Goal: Transaction & Acquisition: Purchase product/service

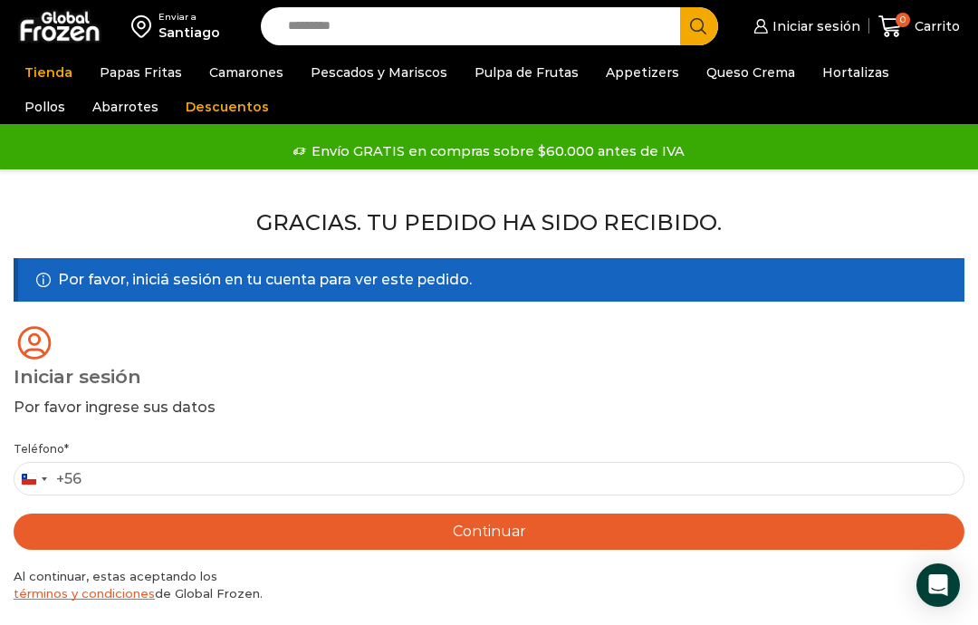
click at [788, 21] on span "Iniciar sesión" at bounding box center [814, 26] width 92 height 18
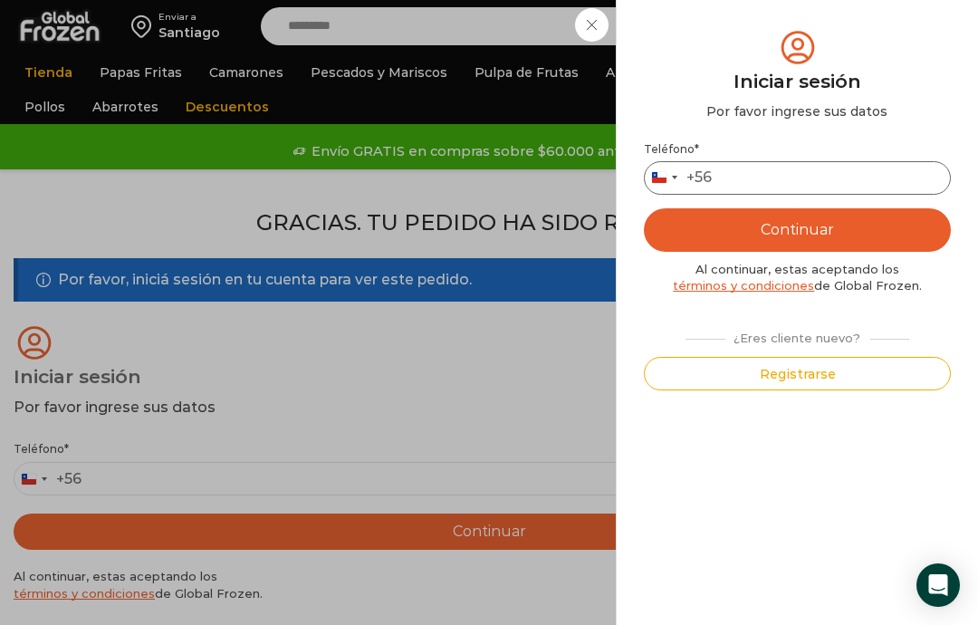
click at [790, 176] on input "Teléfono *" at bounding box center [797, 178] width 307 height 34
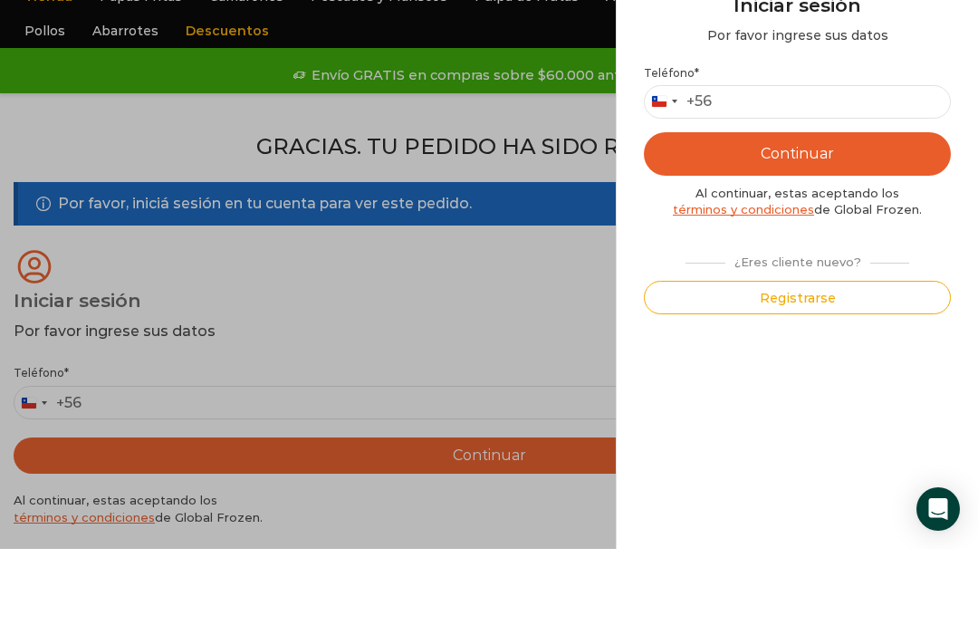
type input "*********"
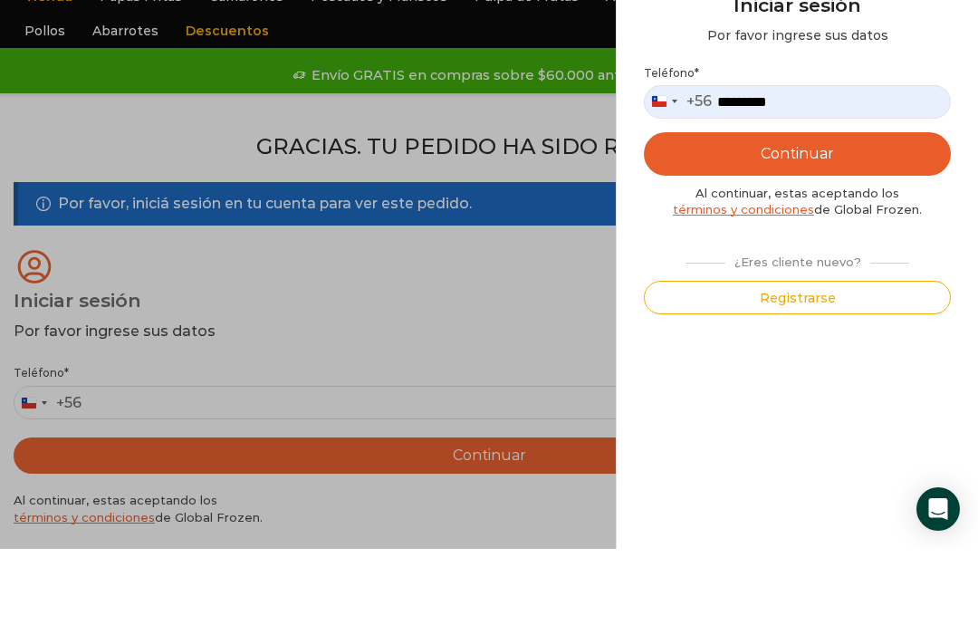
scroll to position [76, 0]
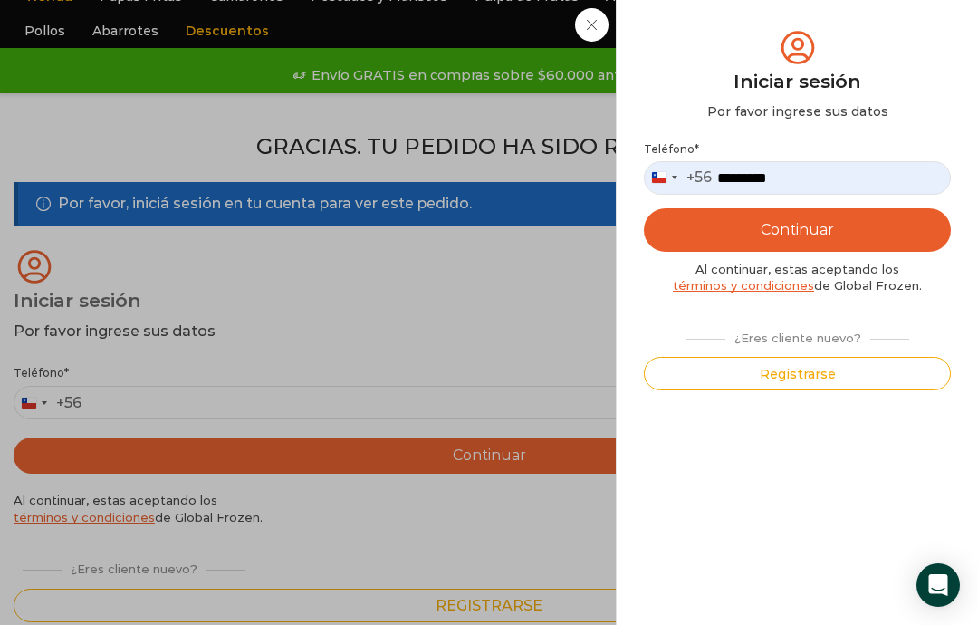
click at [811, 223] on button "Continuar" at bounding box center [797, 229] width 307 height 43
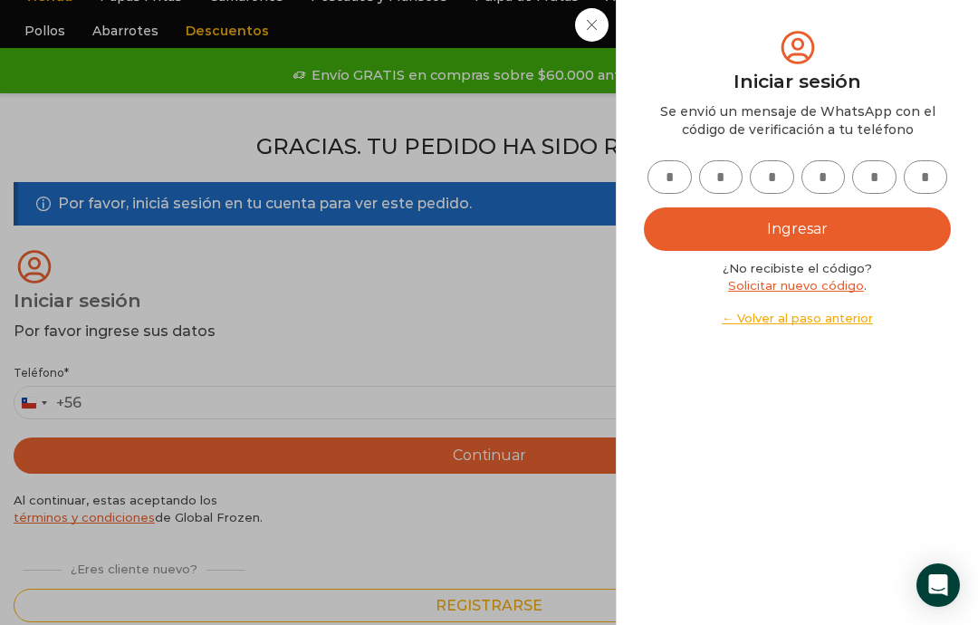
click at [666, 184] on input "text" at bounding box center [669, 177] width 44 height 34
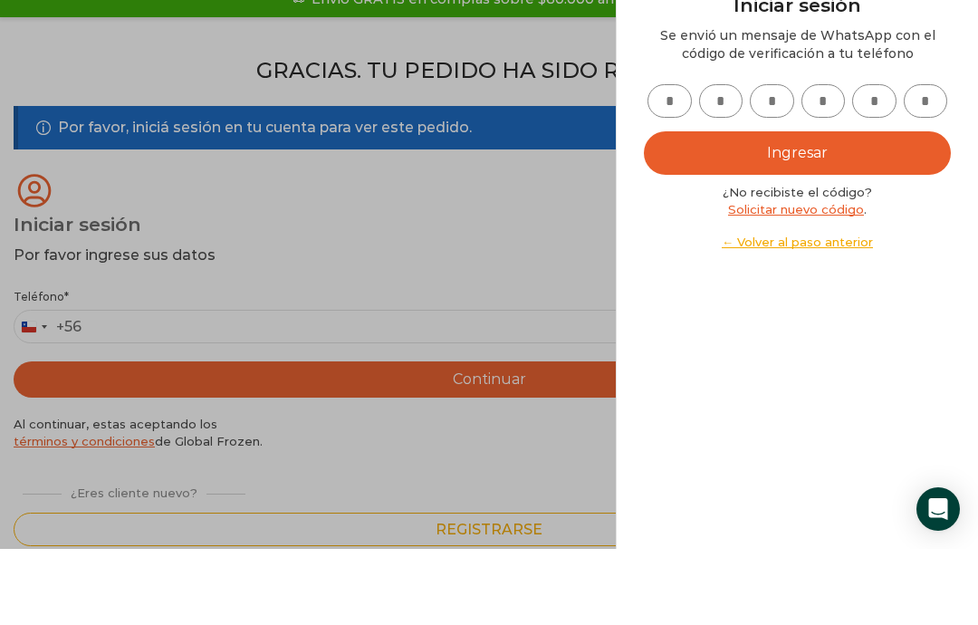
type input "*"
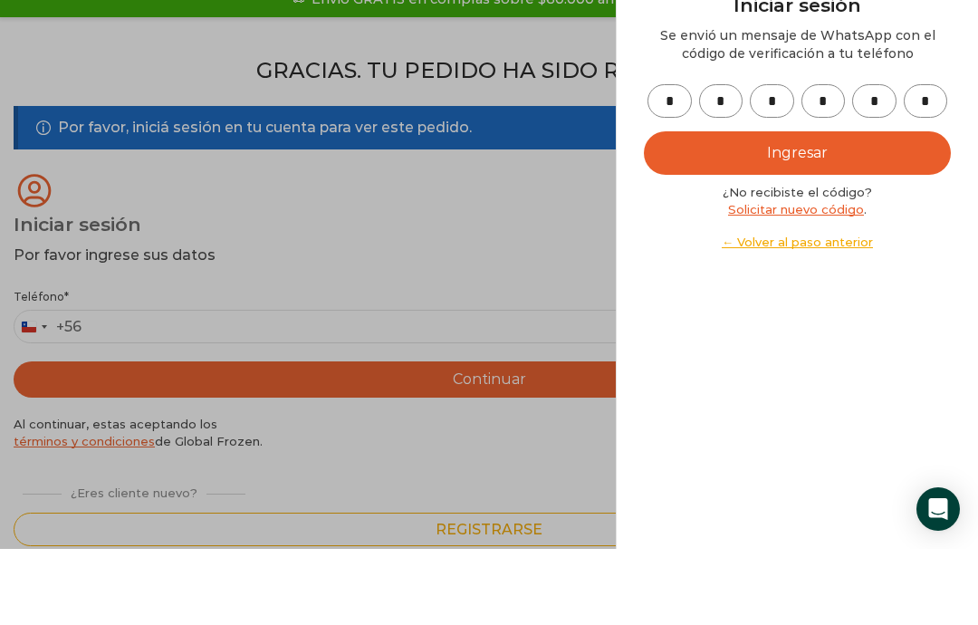
type input "*"
click at [783, 207] on button "Ingresar" at bounding box center [797, 228] width 307 height 43
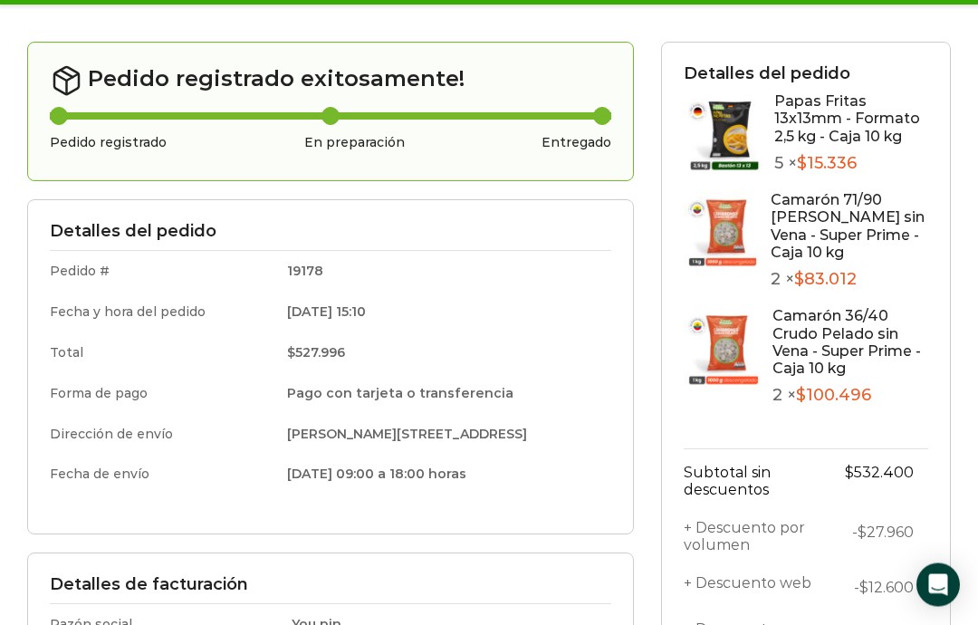
scroll to position [184, 0]
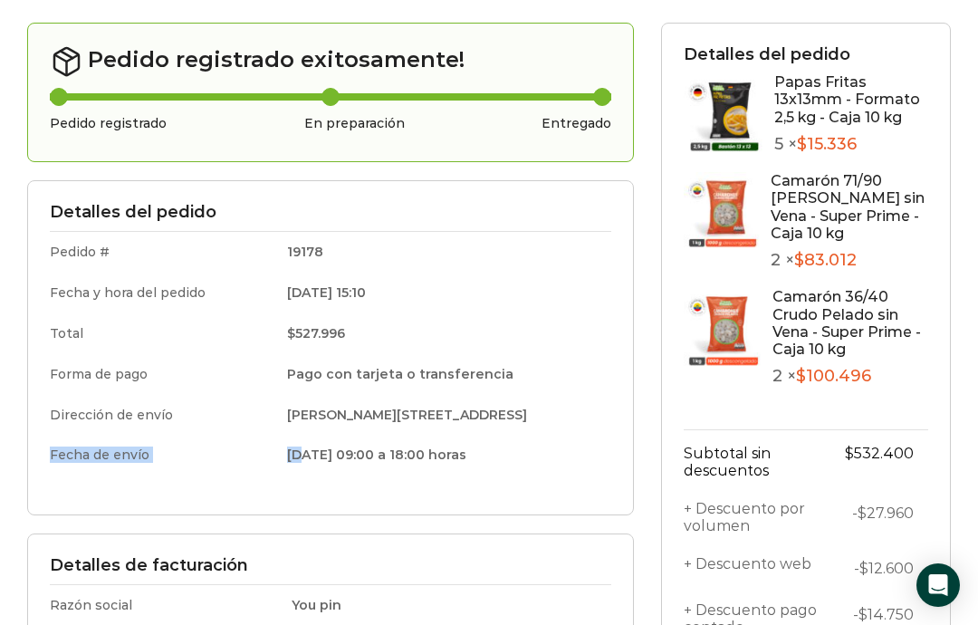
click at [274, 435] on td "23/09/2025 09:00 a 18:00 horas" at bounding box center [442, 453] width 337 height 37
click at [350, 147] on div "Pedido registrado exitosamente! Pedido registrado En preparación Entregado" at bounding box center [330, 93] width 607 height 140
click at [356, 155] on div "Pedido registrado exitosamente! Pedido registrado En preparación Entregado" at bounding box center [330, 93] width 607 height 140
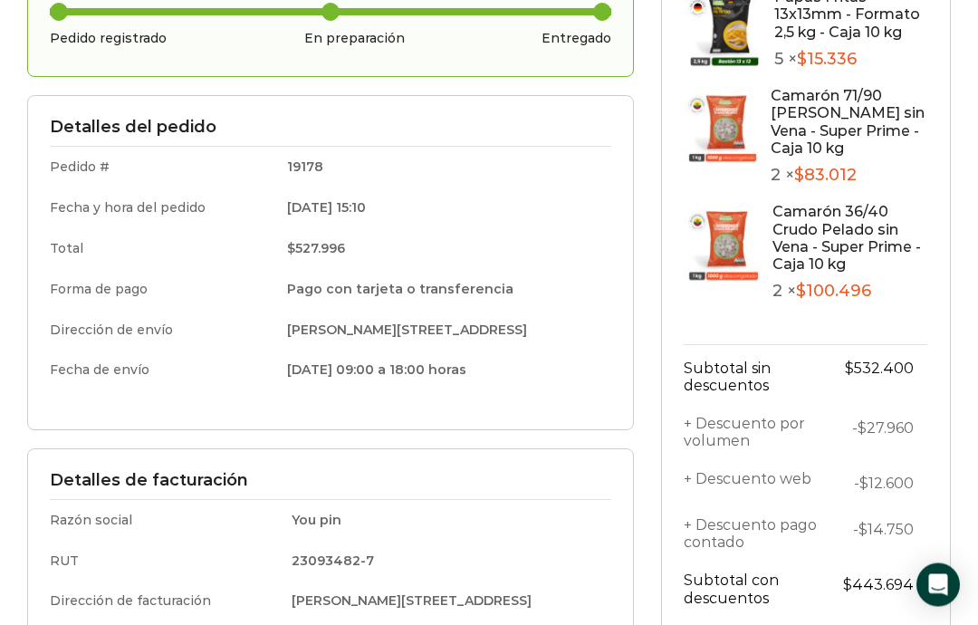
scroll to position [244, 0]
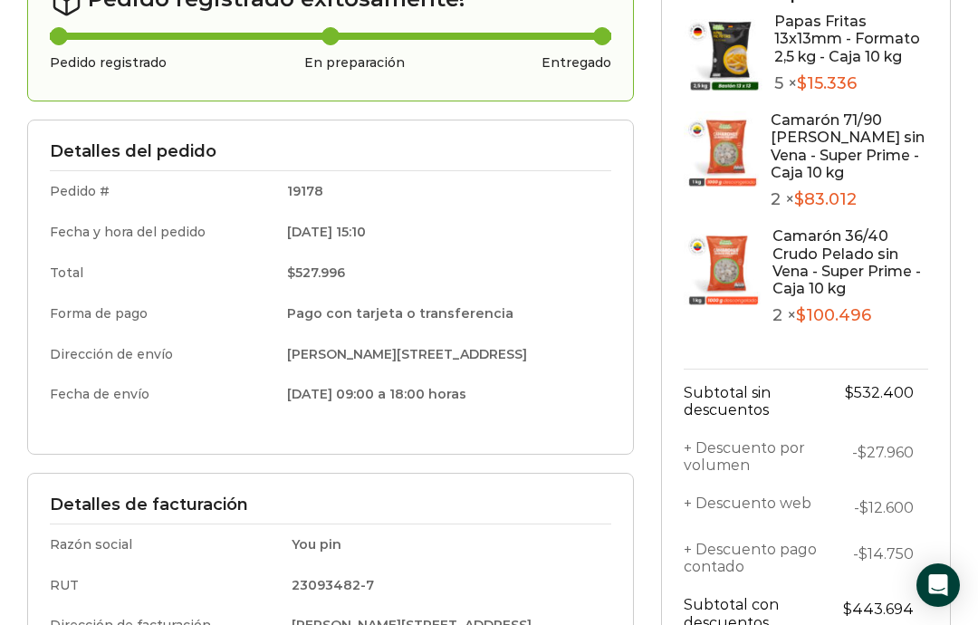
click at [74, 213] on td "Fecha y hora del pedido" at bounding box center [162, 232] width 225 height 41
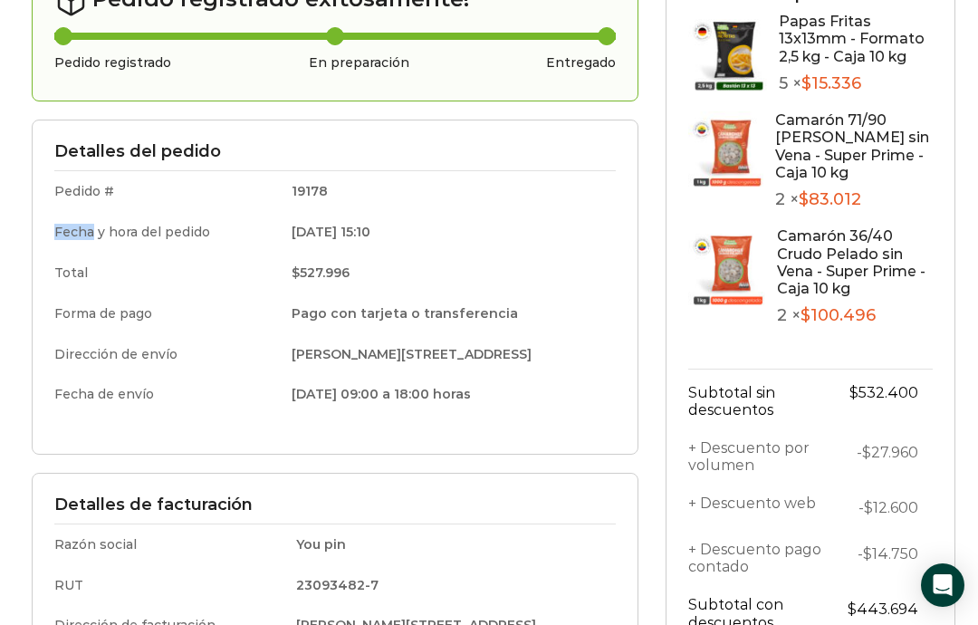
scroll to position [248, 0]
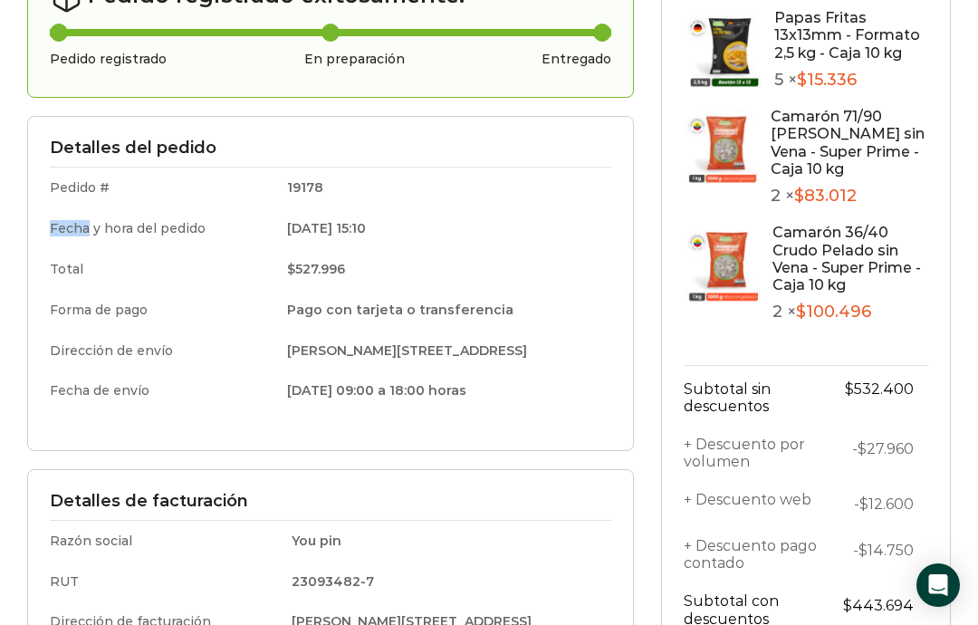
click at [383, 330] on td "Ernesto Ried 5895, Casa, Conchalí, Conchalí, Chile" at bounding box center [442, 350] width 337 height 41
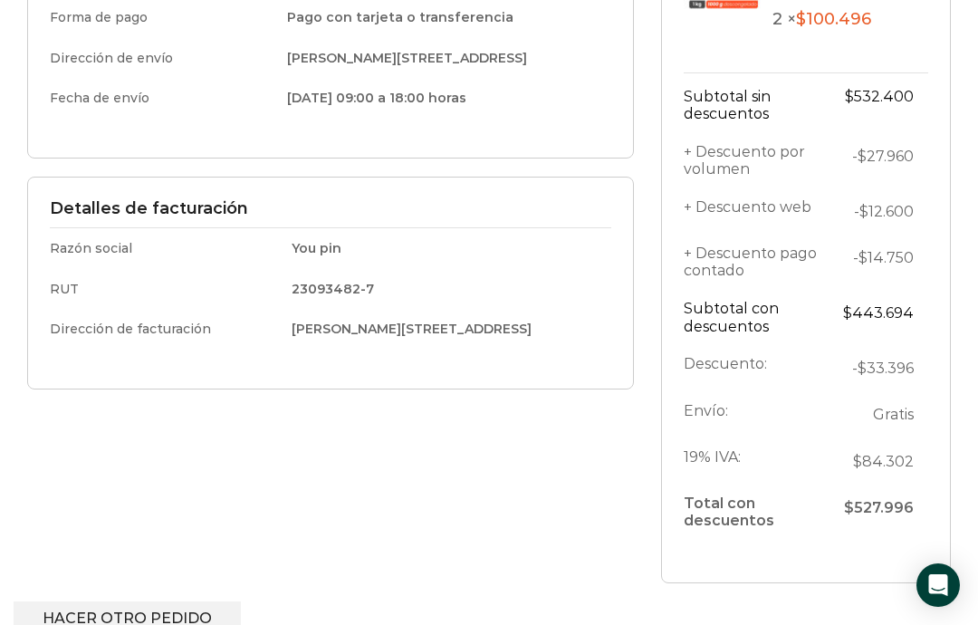
scroll to position [539, 0]
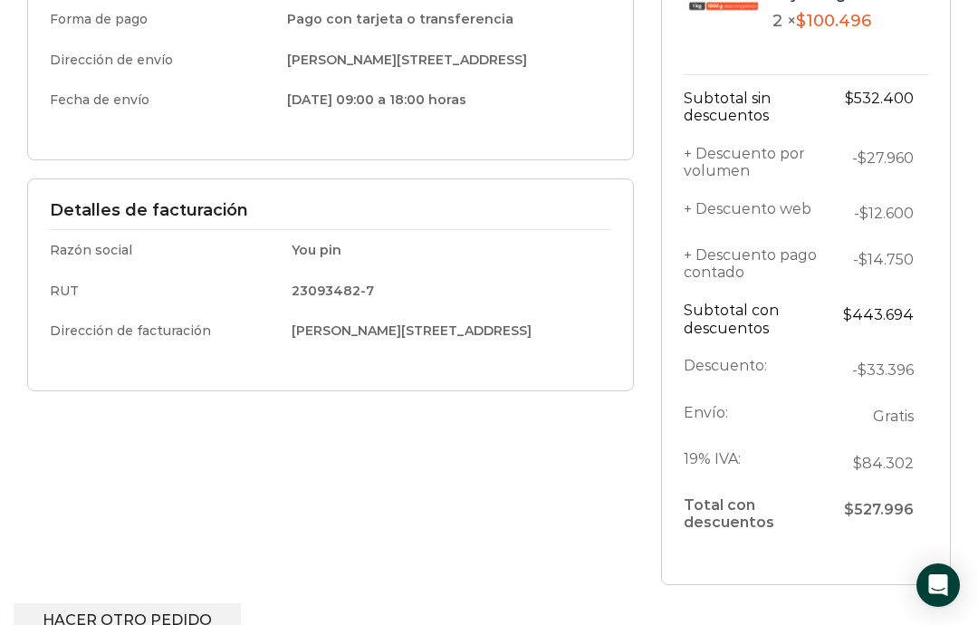
click at [81, 395] on div "Pedido registrado exitosamente! Pedido registrado En preparación Entregado Deta…" at bounding box center [331, 135] width 634 height 935
click at [93, 435] on div "Pedido registrado exitosamente! Pedido registrado En preparación Entregado Deta…" at bounding box center [331, 135] width 634 height 935
click at [94, 427] on div "Pedido registrado exitosamente! Pedido registrado En preparación Entregado Deta…" at bounding box center [331, 135] width 634 height 935
click at [83, 458] on div "Pedido registrado exitosamente! Pedido registrado En preparación Entregado Deta…" at bounding box center [331, 135] width 634 height 935
click at [72, 463] on div "Pedido registrado exitosamente! Pedido registrado En preparación Entregado Deta…" at bounding box center [331, 135] width 634 height 935
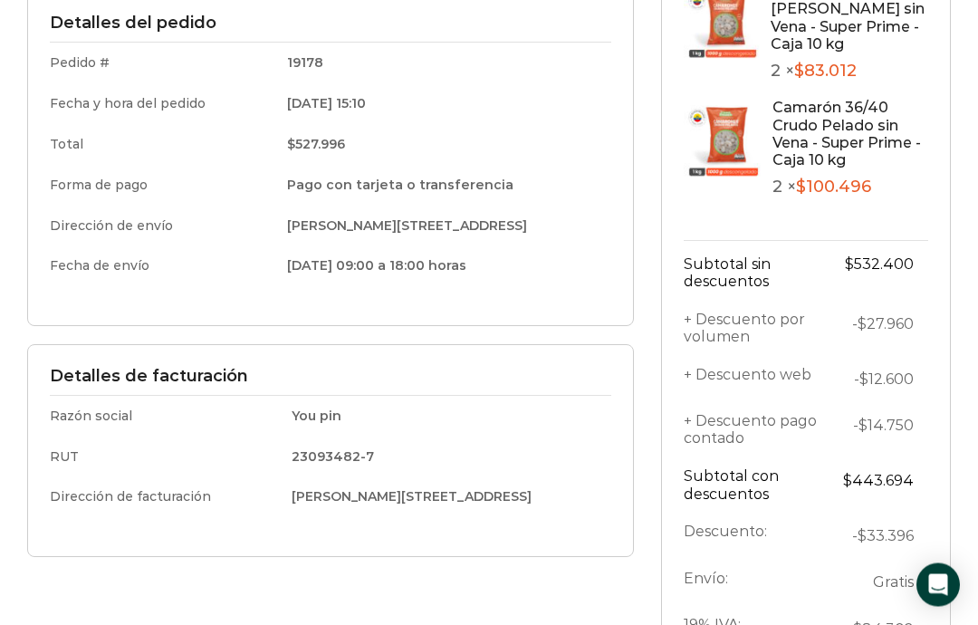
scroll to position [0, 0]
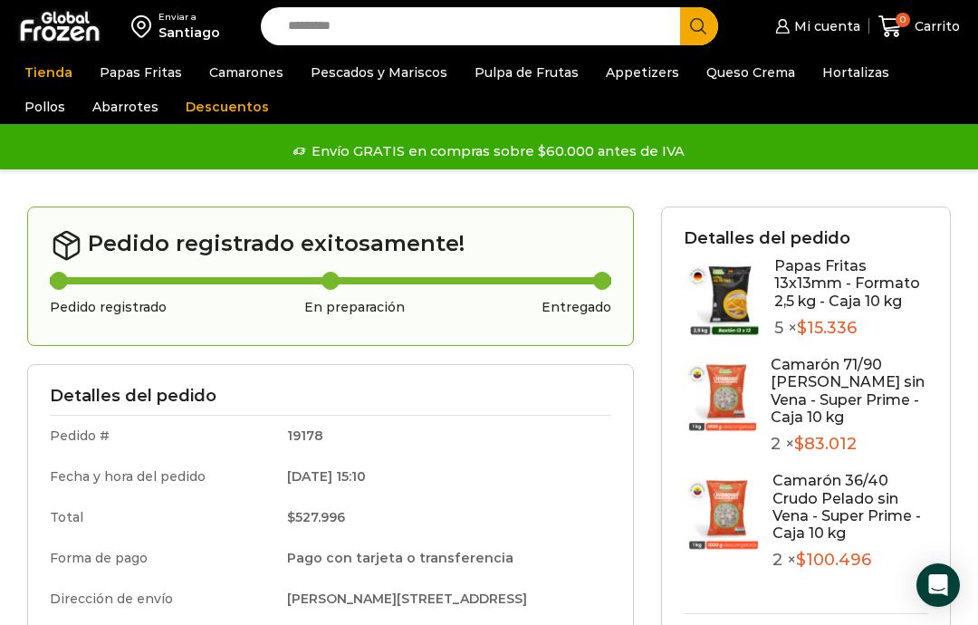
click at [809, 33] on span "Mi cuenta" at bounding box center [825, 26] width 71 height 18
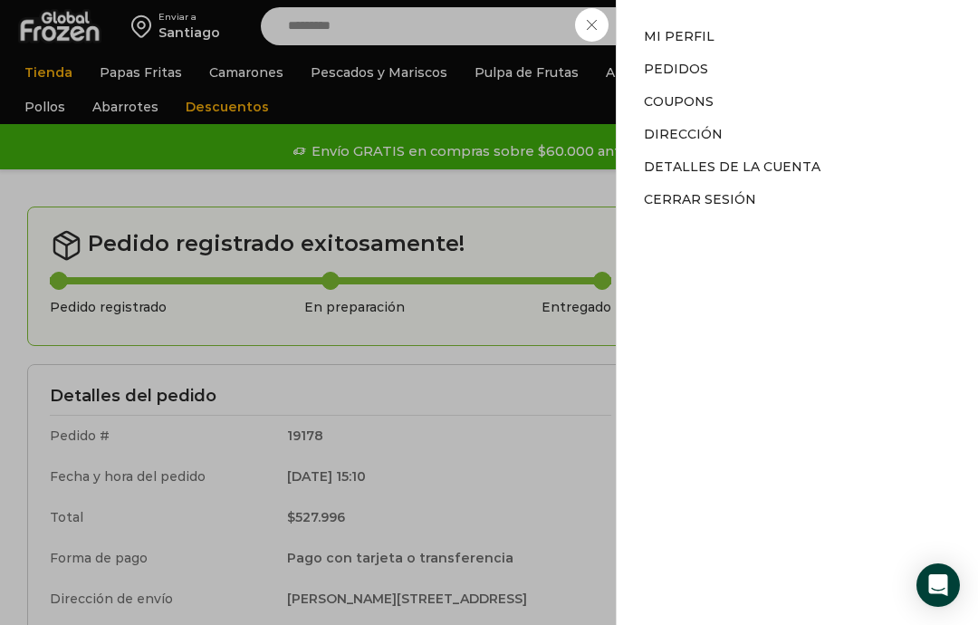
click at [674, 41] on link "Mi perfil" at bounding box center [679, 36] width 71 height 16
click at [771, 44] on div "Mi cuenta Mi cuenta Mi perfil Pedidos Descargas Coupons Dirección Detalles de l…" at bounding box center [815, 26] width 89 height 36
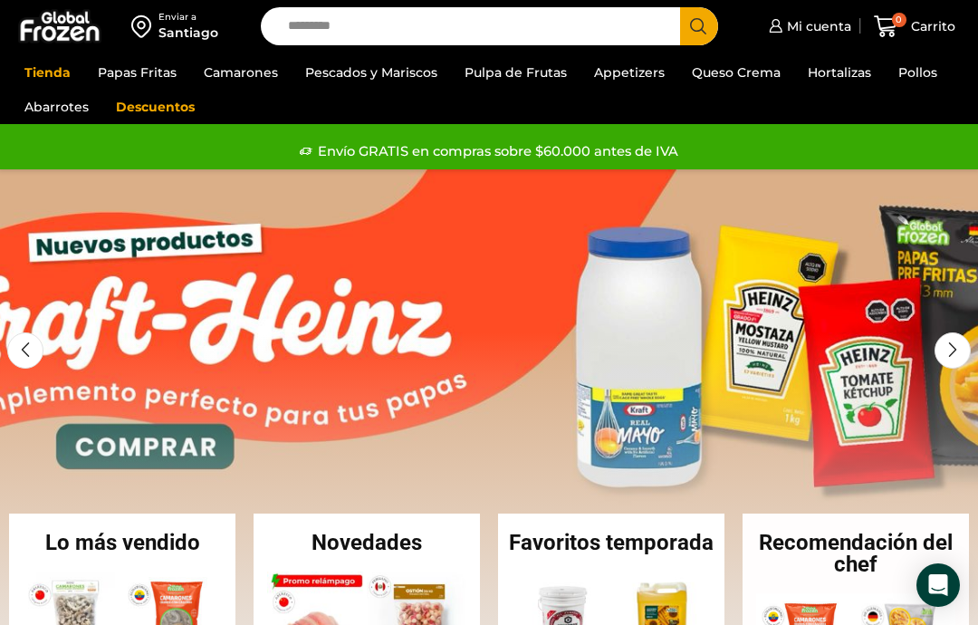
click at [226, 248] on link "1 / 2" at bounding box center [489, 440] width 978 height 543
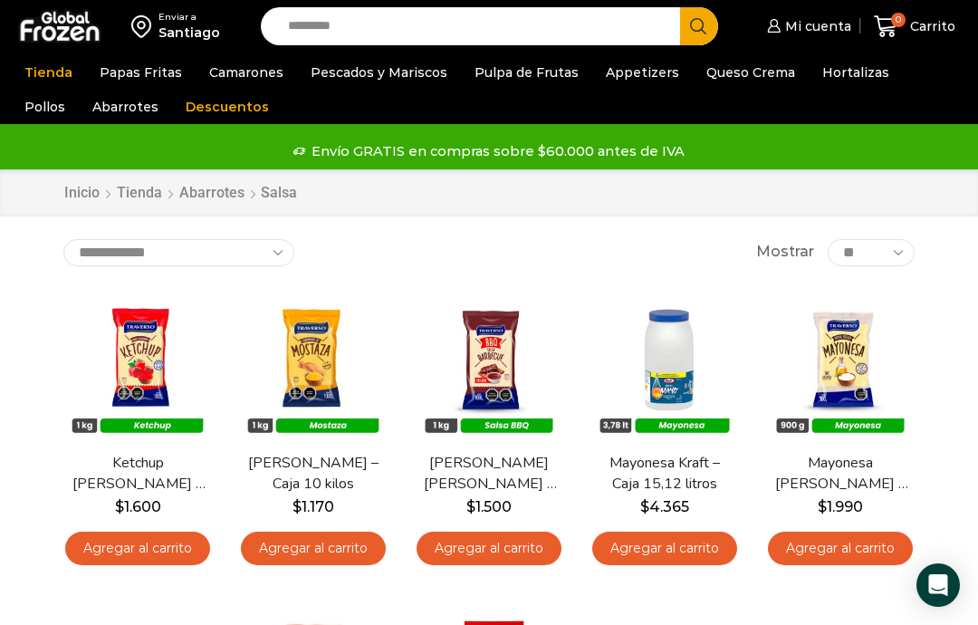
click at [0, 0] on link "Papas [PERSON_NAME]" at bounding box center [0, 0] width 0 height 0
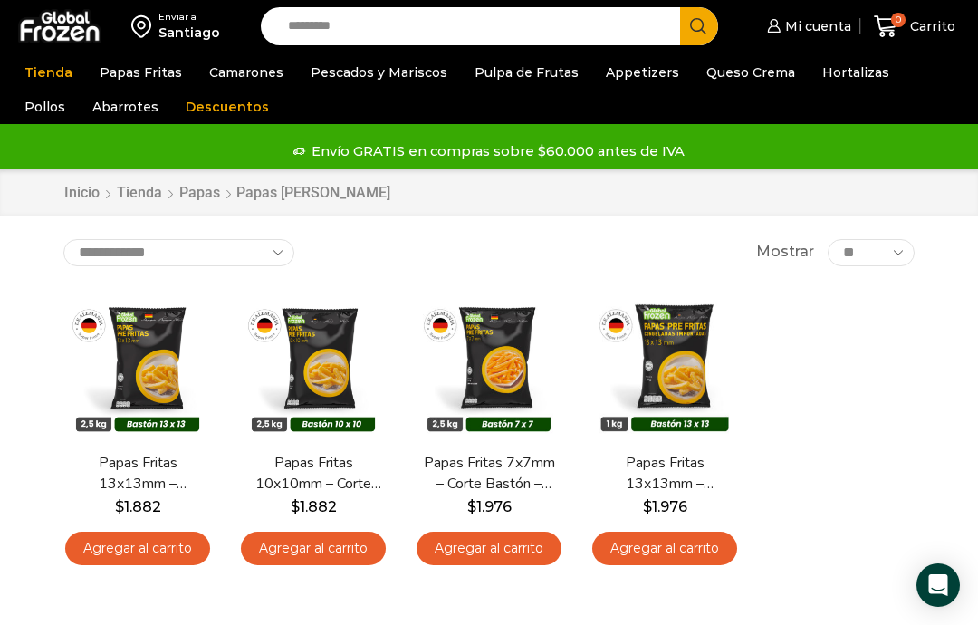
click at [139, 543] on link "Agregar al carrito" at bounding box center [137, 549] width 145 height 34
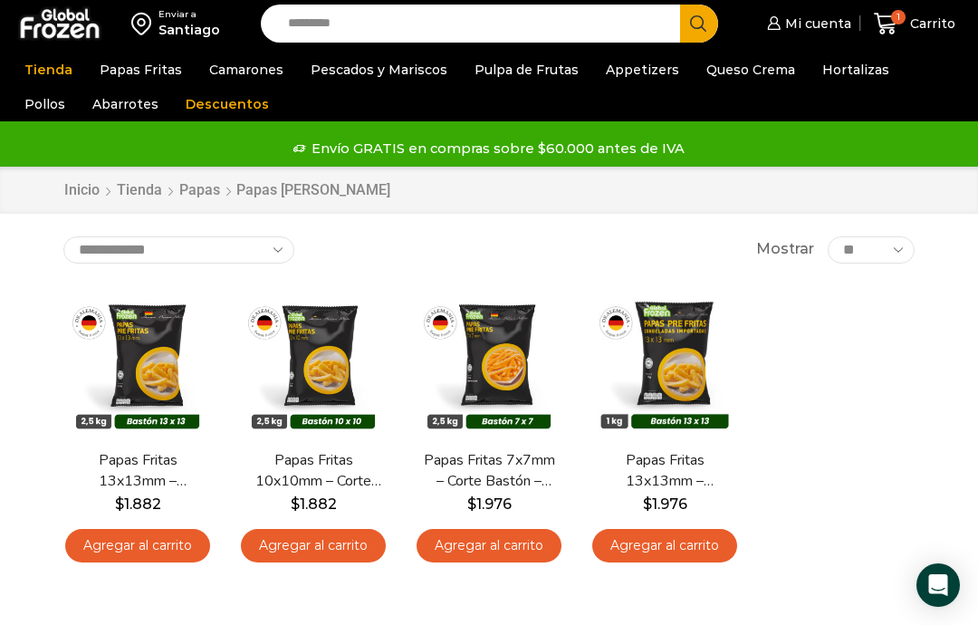
scroll to position [21, 0]
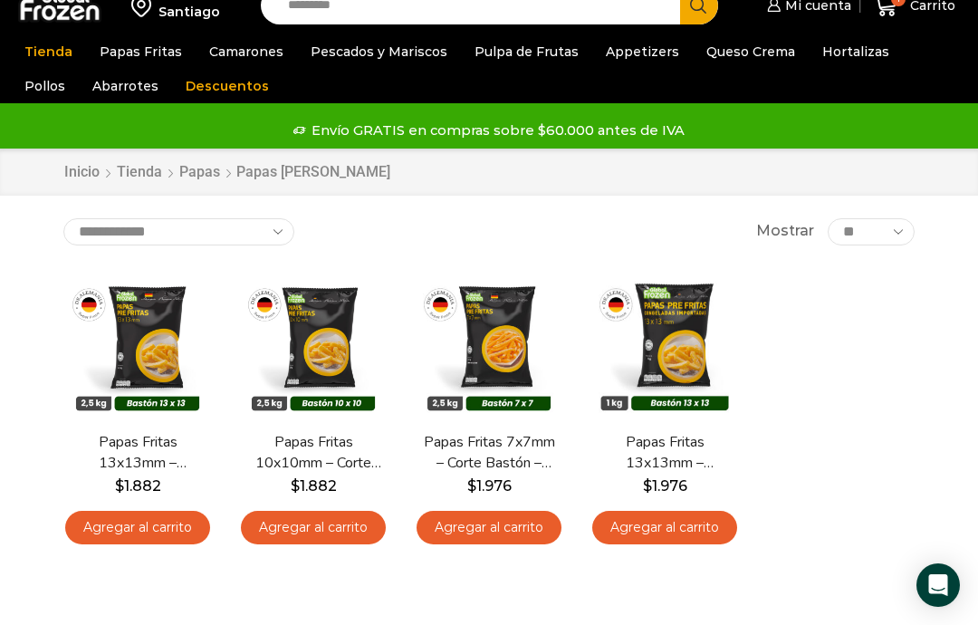
click at [0, 0] on link "Atún" at bounding box center [0, 0] width 0 height 0
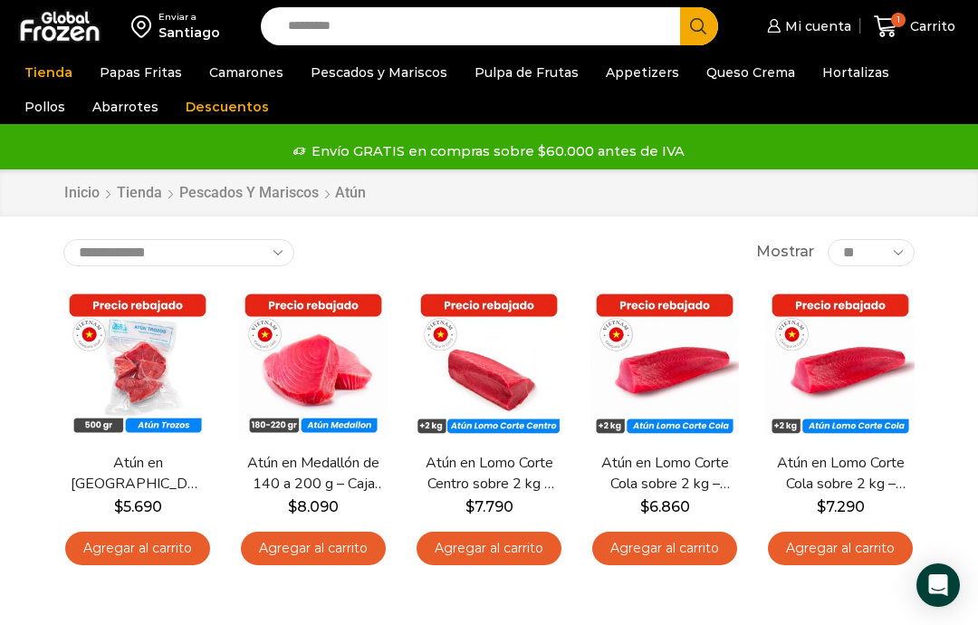
click at [250, 193] on link "Pescados y Mariscos" at bounding box center [248, 193] width 141 height 21
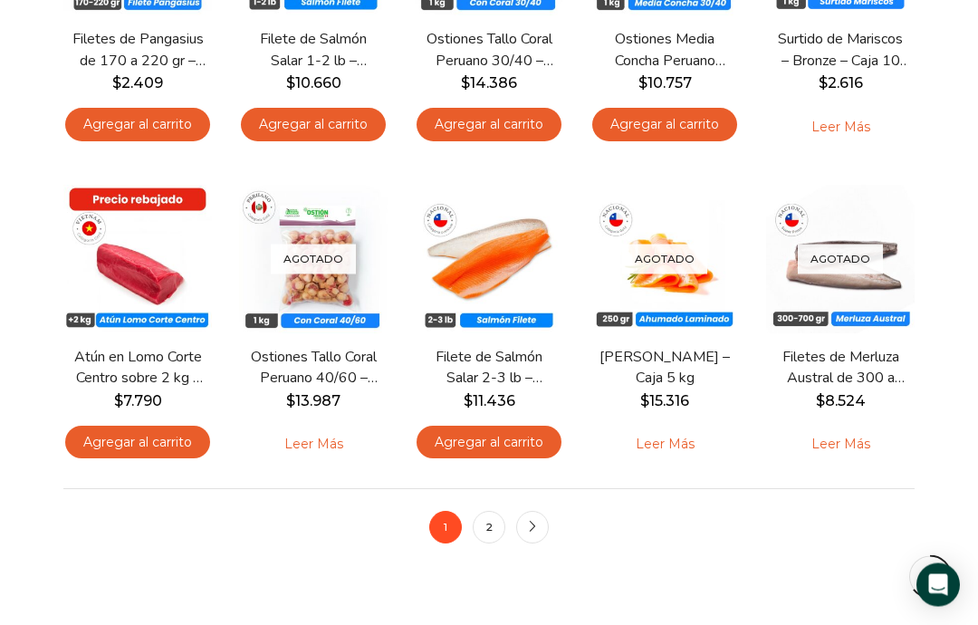
scroll to position [1048, 0]
click at [482, 522] on link "2" at bounding box center [489, 527] width 33 height 33
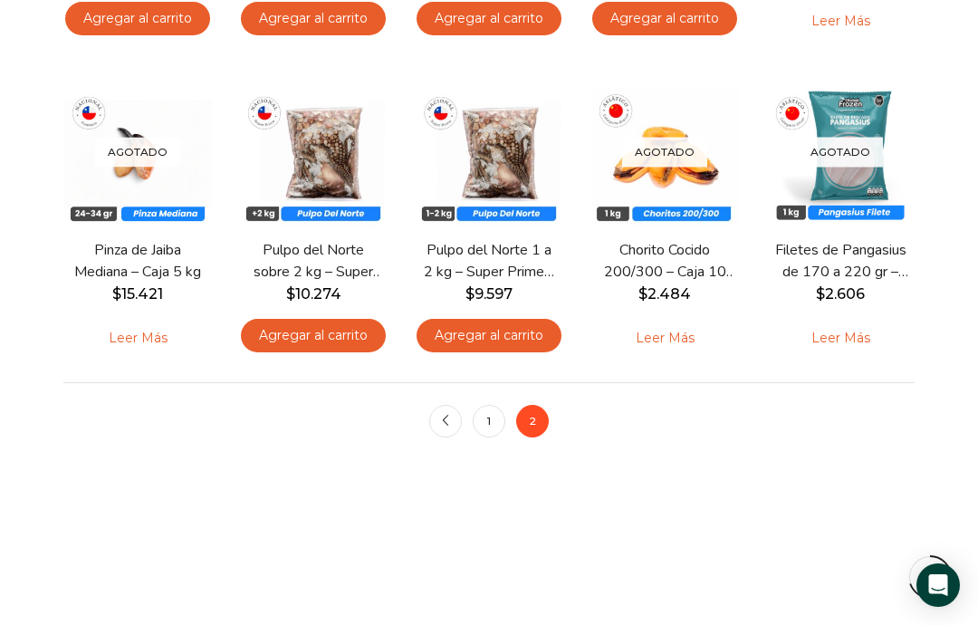
scroll to position [848, 0]
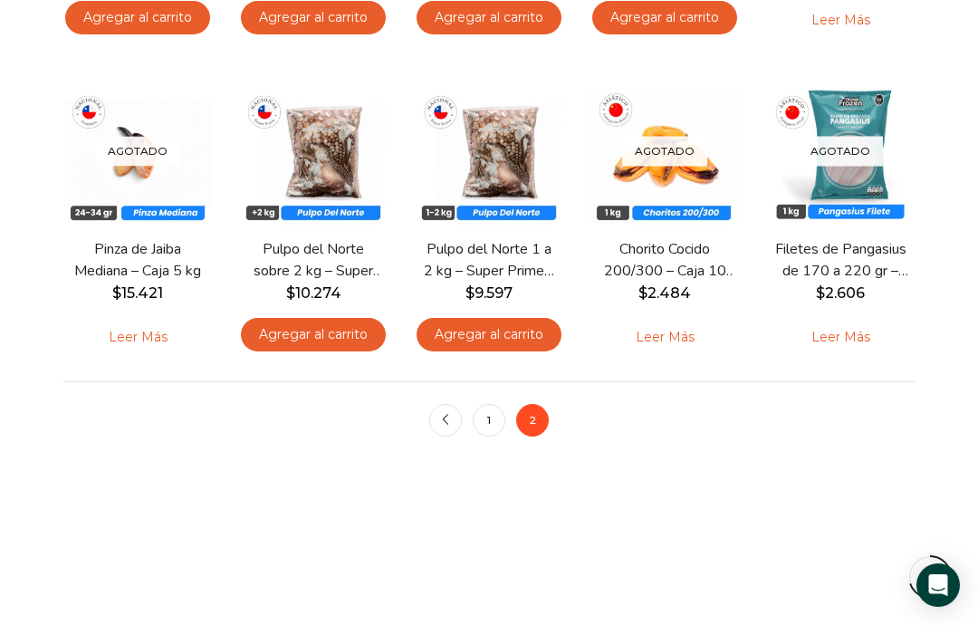
click at [493, 424] on link "1" at bounding box center [489, 420] width 33 height 33
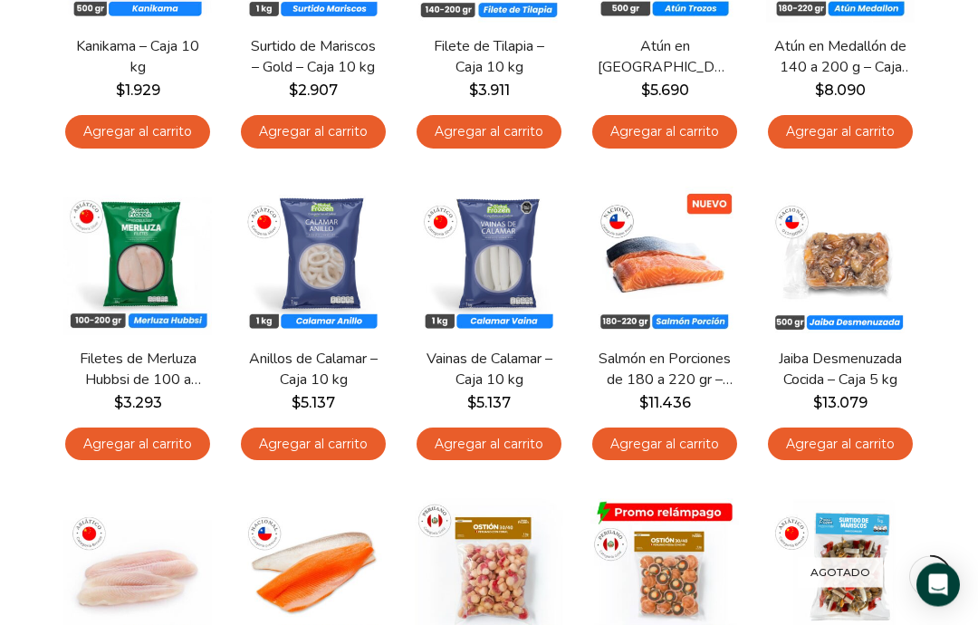
scroll to position [418, 0]
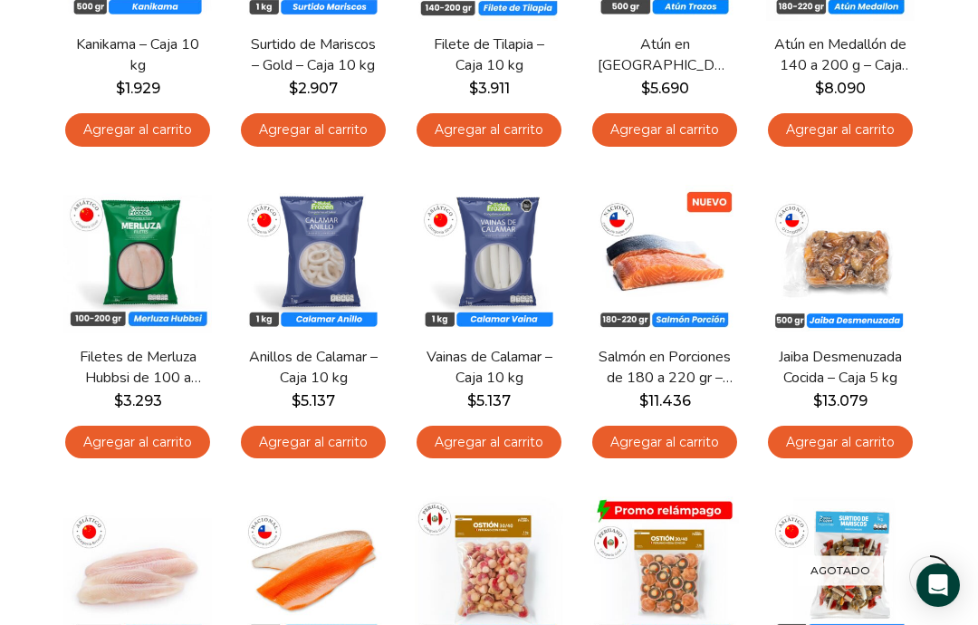
click at [524, 300] on span "Vista Rápida" at bounding box center [488, 304] width 111 height 32
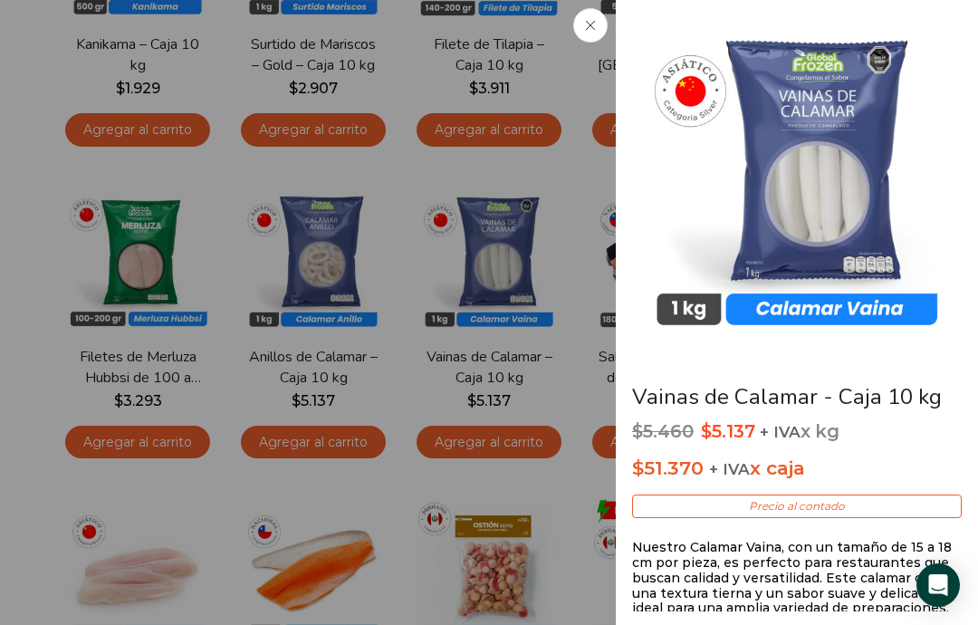
scroll to position [491, 0]
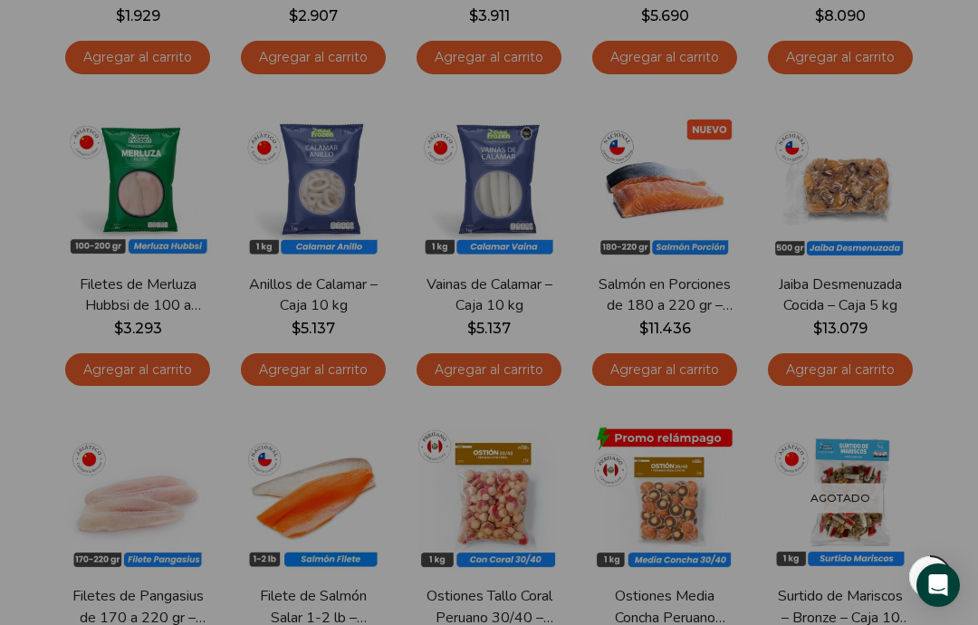
click at [540, 490] on img at bounding box center [489, 498] width 148 height 148
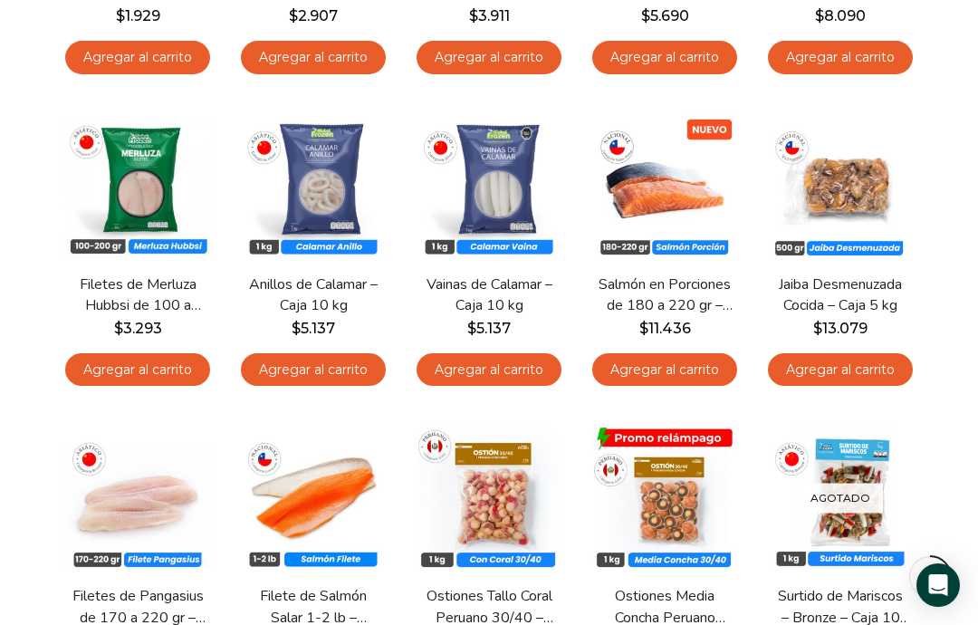
click at [498, 369] on link "Agregar al carrito" at bounding box center [489, 370] width 145 height 34
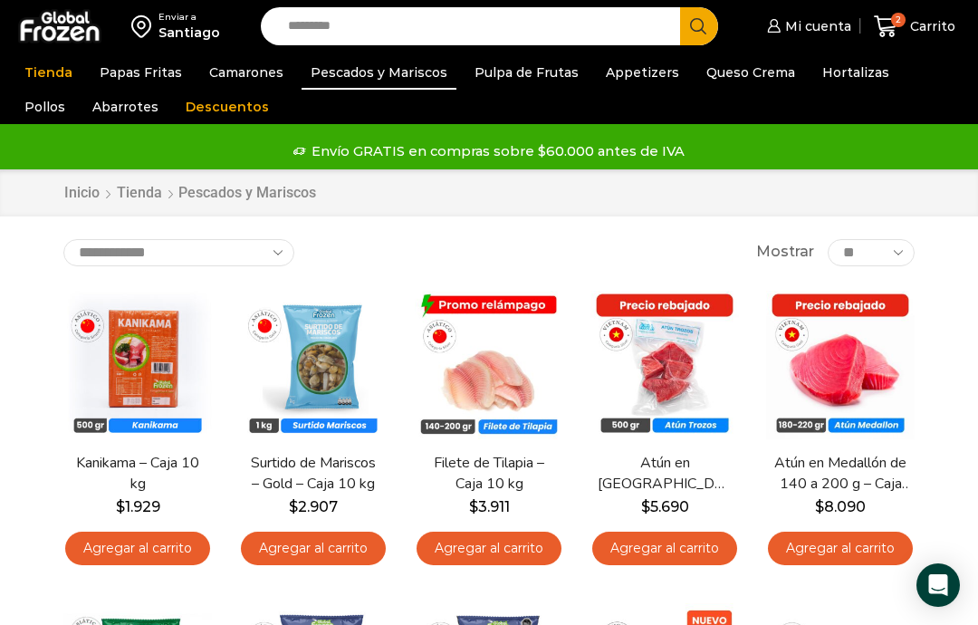
click at [889, 30] on div "2 [GEOGRAPHIC_DATA] 2 2 Shopping Cart 1 × $ $" at bounding box center [914, 26] width 91 height 43
click at [894, 30] on icon at bounding box center [886, 26] width 24 height 22
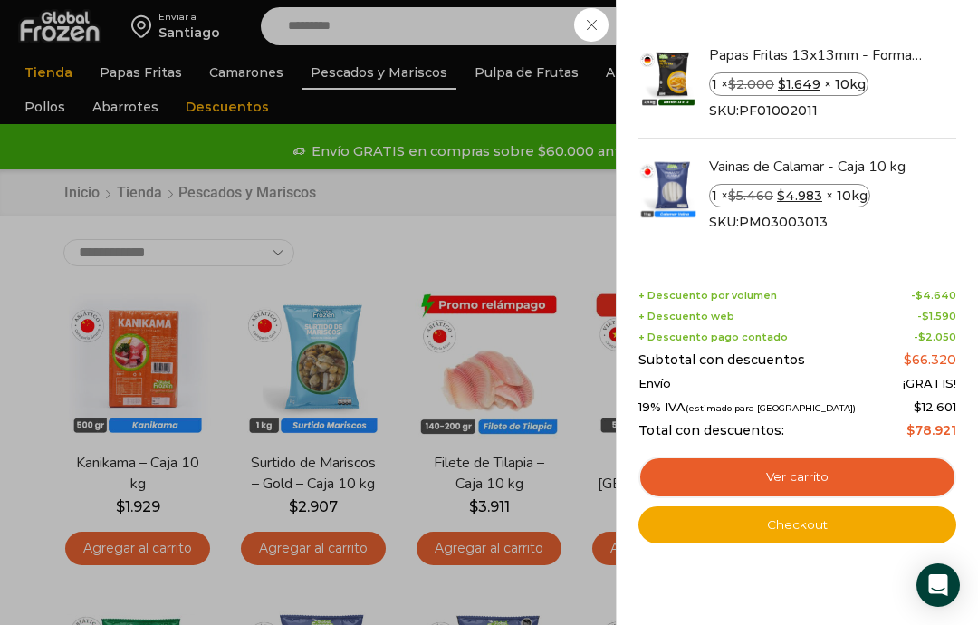
click at [799, 471] on link "Ver carrito" at bounding box center [797, 477] width 318 height 42
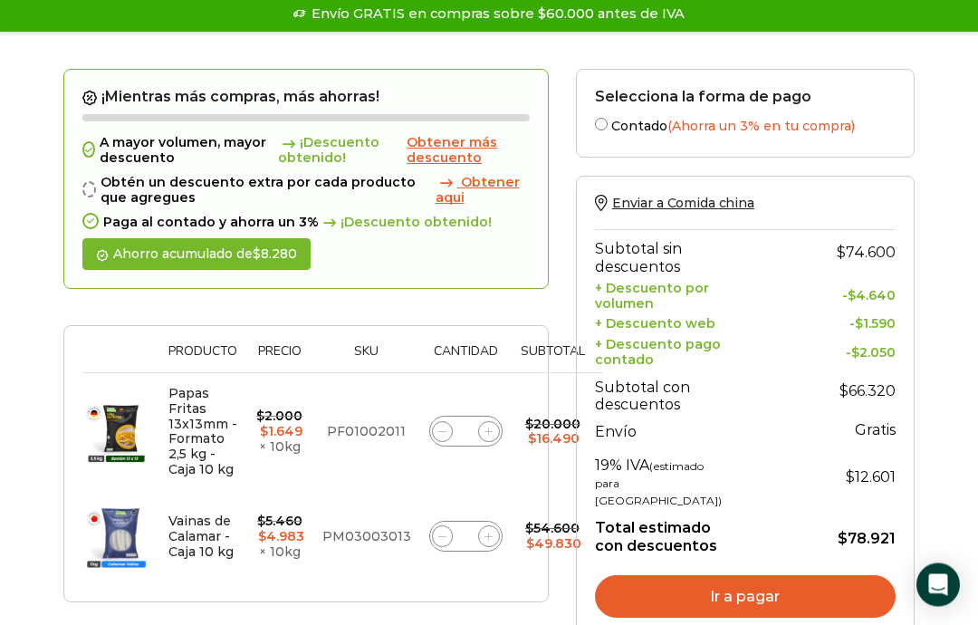
scroll to position [150, 0]
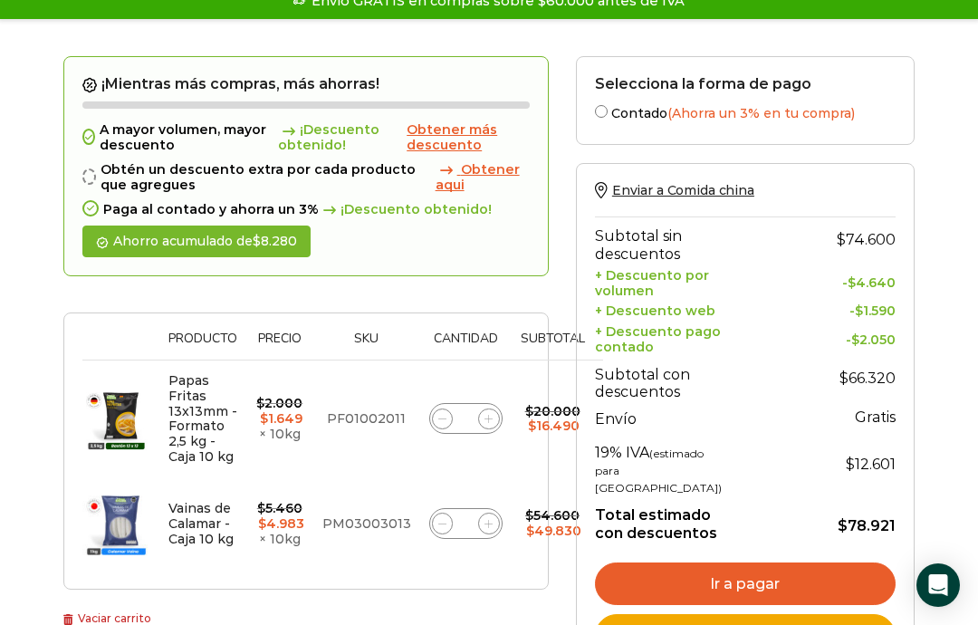
click at [484, 416] on icon at bounding box center [488, 419] width 8 height 8
click at [484, 415] on icon at bounding box center [488, 419] width 8 height 8
type input "*"
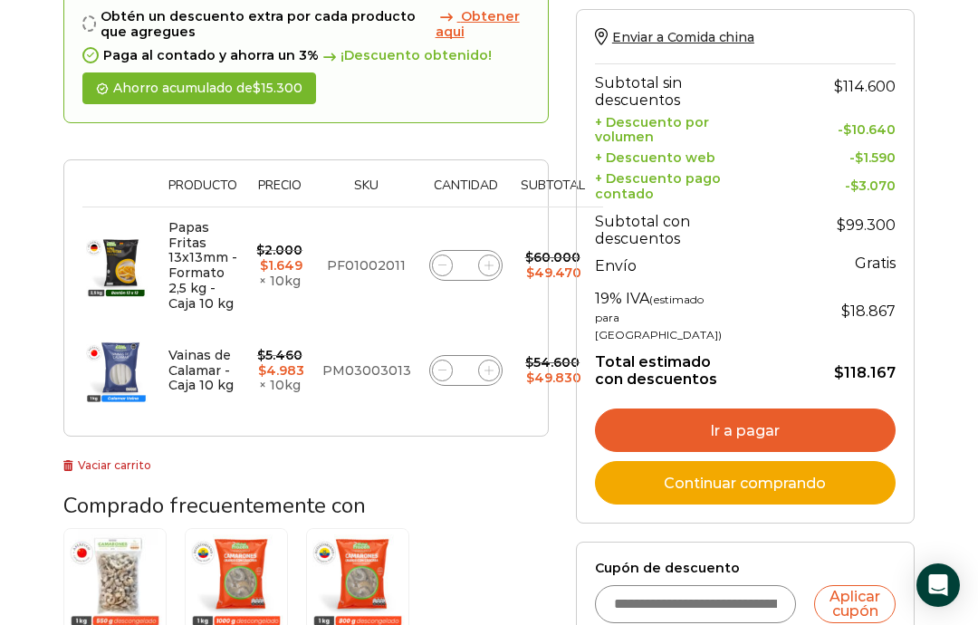
scroll to position [403, 0]
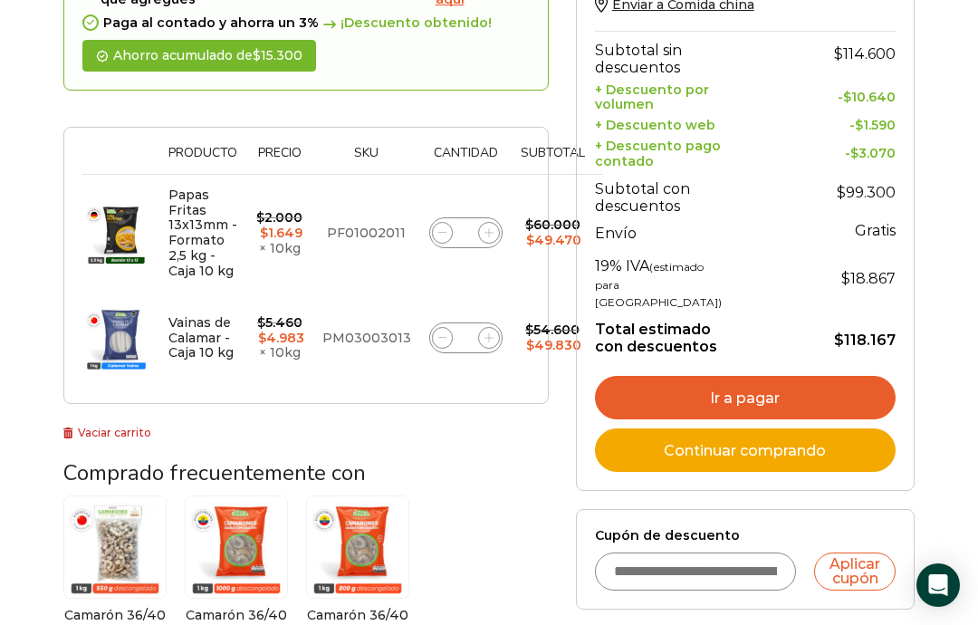
click at [755, 419] on link "Ir a pagar" at bounding box center [745, 397] width 301 height 43
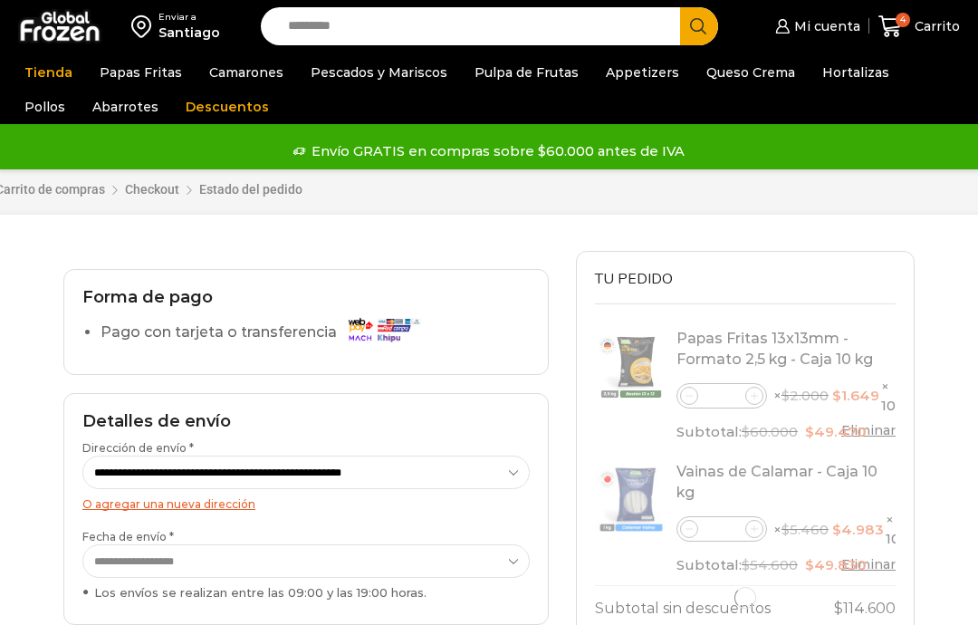
select select "*"
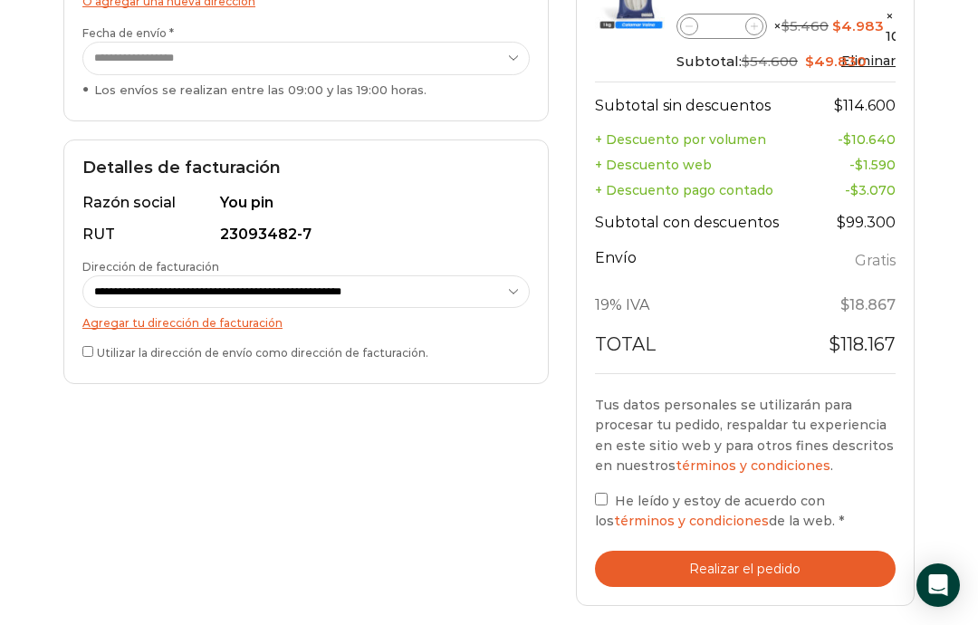
scroll to position [484, 0]
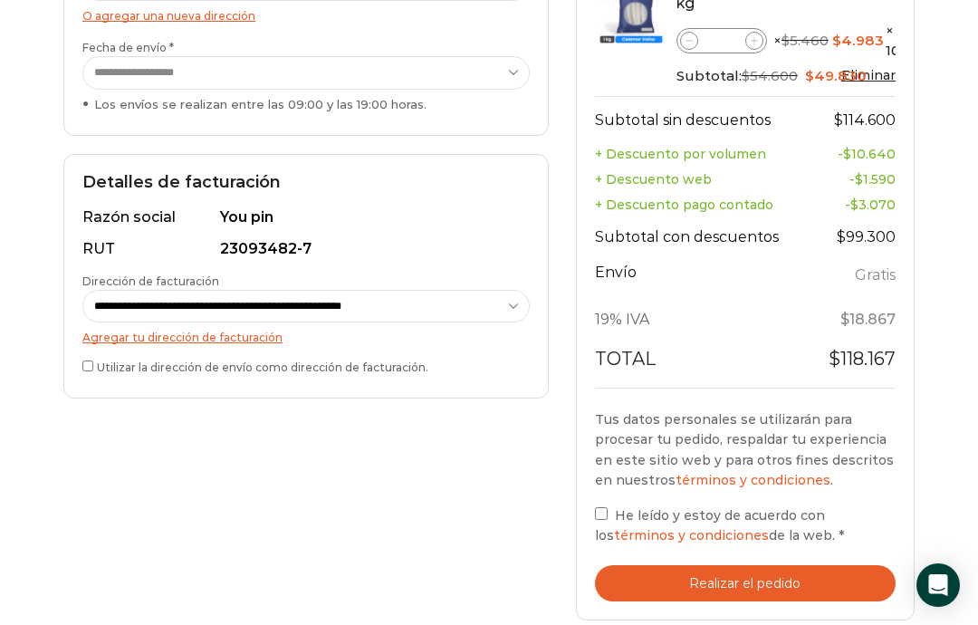
click at [752, 567] on button "Realizar el pedido" at bounding box center [745, 583] width 301 height 37
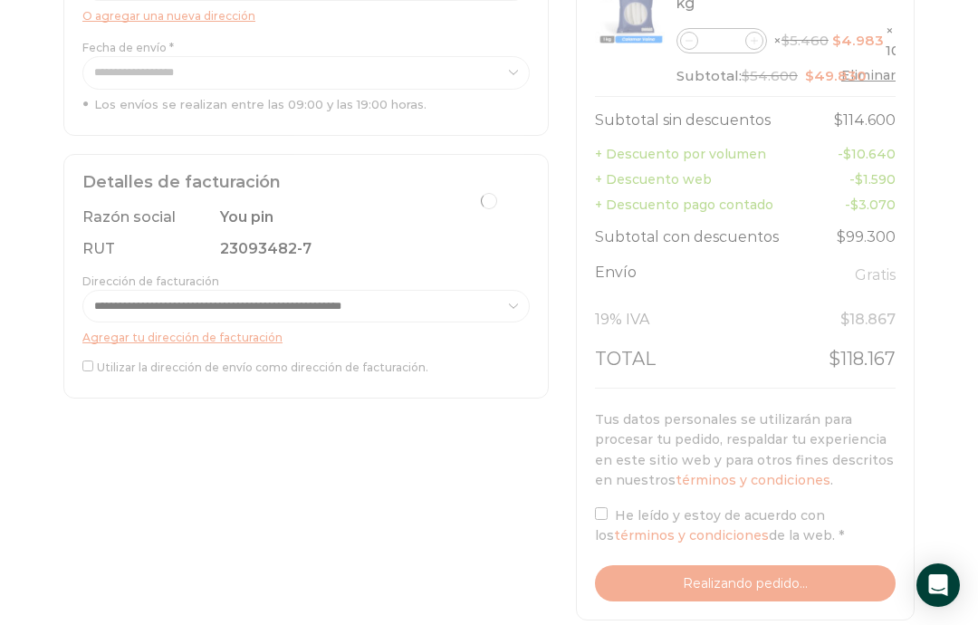
scroll to position [557, 0]
